Goal: Task Accomplishment & Management: Use online tool/utility

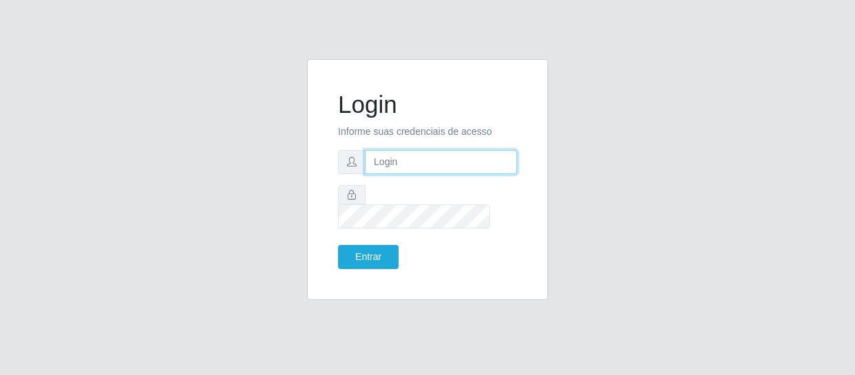
click at [398, 171] on input "text" at bounding box center [441, 162] width 152 height 24
type input "[EMAIL_ADDRESS][DOMAIN_NAME]"
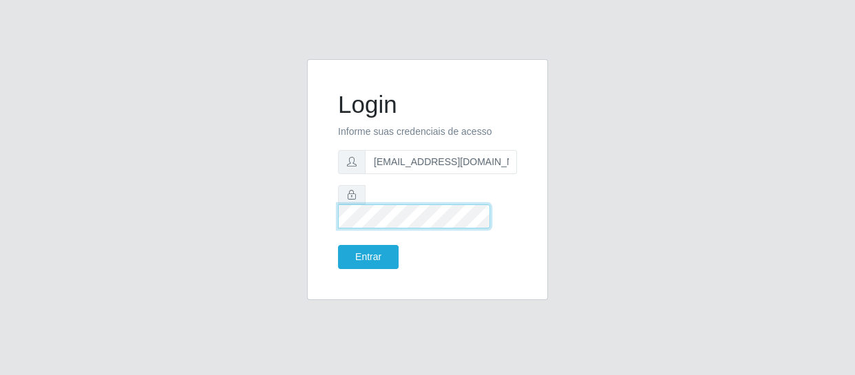
click at [338, 245] on button "Entrar" at bounding box center [368, 257] width 61 height 24
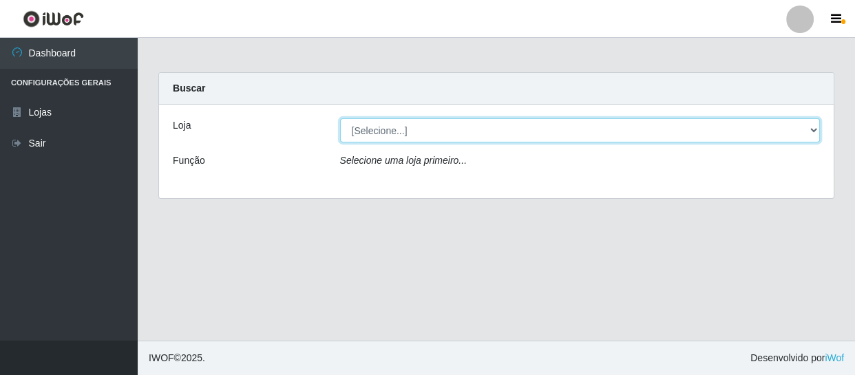
click at [813, 129] on select "[Selecione...] SuperFácil Atacado - São Gonçalo do Amarante" at bounding box center [580, 130] width 480 height 24
select select "408"
click at [340, 118] on select "[Selecione...] SuperFácil Atacado - São Gonçalo do Amarante" at bounding box center [580, 130] width 480 height 24
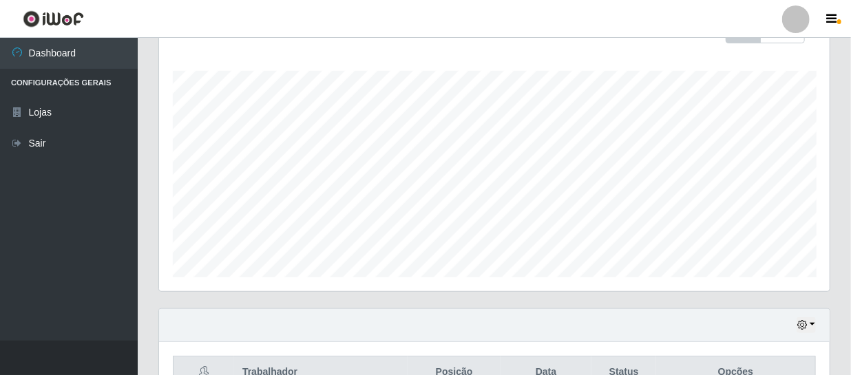
scroll to position [187, 0]
